Goal: Find specific page/section: Find specific page/section

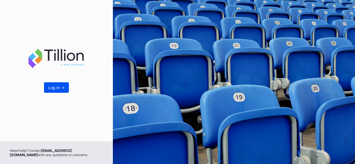
click at [53, 87] on div "Log In ->" at bounding box center [56, 87] width 16 height 5
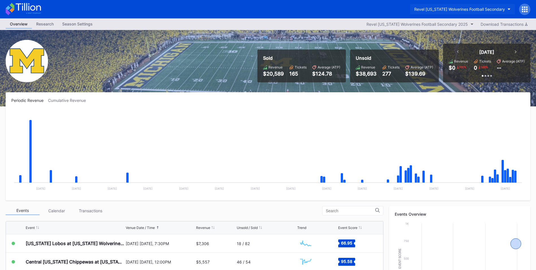
click at [355, 7] on button "Revel [US_STATE] Wolverines Football Secondary" at bounding box center [462, 9] width 105 height 10
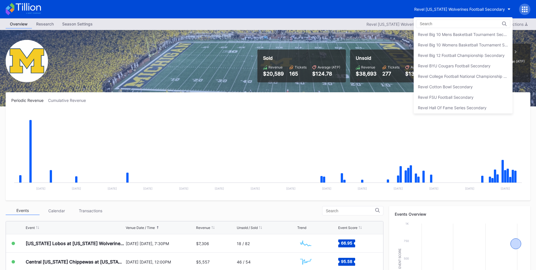
scroll to position [44, 0]
click at [355, 97] on div "Revel FSU Football Secondary" at bounding box center [446, 96] width 56 height 5
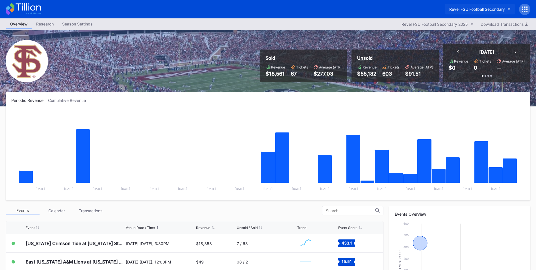
click at [355, 7] on button "Revel FSU Football Secondary" at bounding box center [480, 9] width 70 height 10
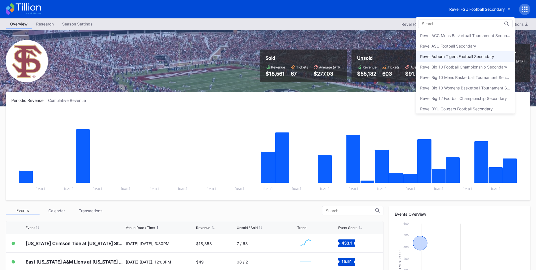
click at [355, 56] on div "Revel Auburn Tigers Football Secondary" at bounding box center [457, 56] width 74 height 5
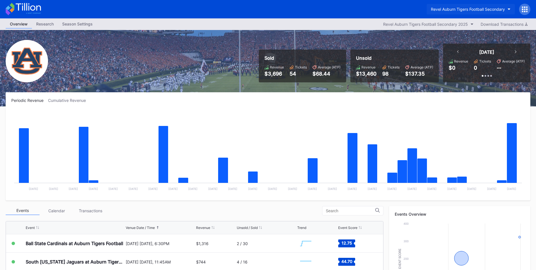
click at [355, 8] on icon "button" at bounding box center [509, 9] width 3 height 2
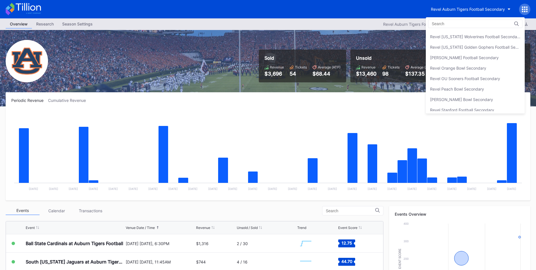
scroll to position [146, 0]
click at [355, 106] on div "Revel Stanford Football Secondary" at bounding box center [475, 108] width 99 height 10
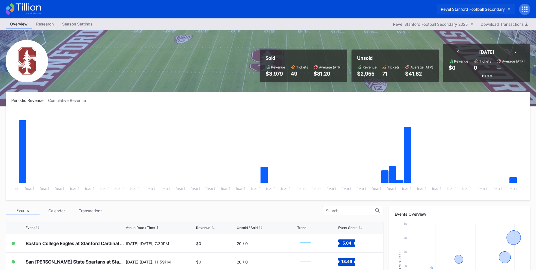
click at [355, 6] on button "Revel Stanford Football Secondary" at bounding box center [475, 9] width 78 height 10
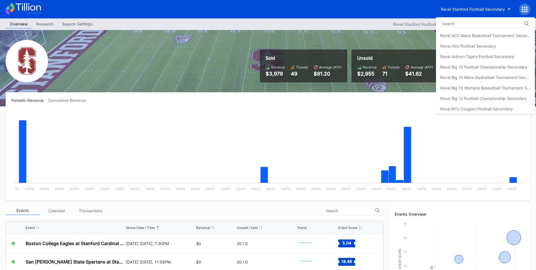
scroll to position [191, 0]
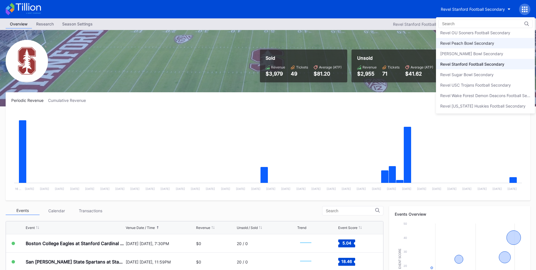
click at [355, 45] on div "Revel Peach Bowl Secondary" at bounding box center [467, 43] width 54 height 5
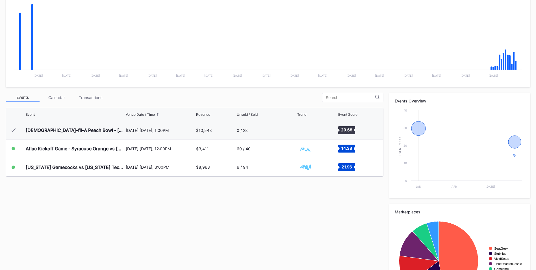
scroll to position [136, 0]
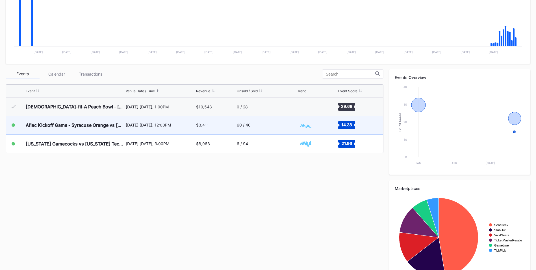
click at [318, 123] on div "Created with Highcharts 11.2.0 Chart title" at bounding box center [316, 125] width 39 height 18
